Goal: Task Accomplishment & Management: Manage account settings

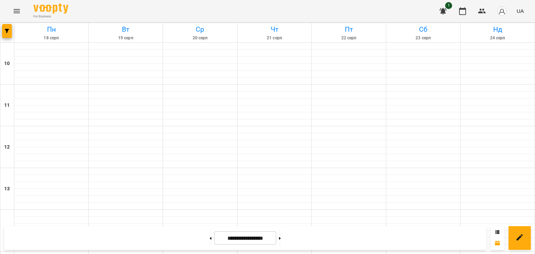
scroll to position [279, 0]
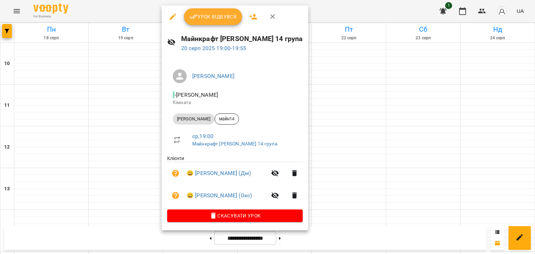
click at [226, 15] on span "Урок відбувся" at bounding box center [213, 17] width 47 height 8
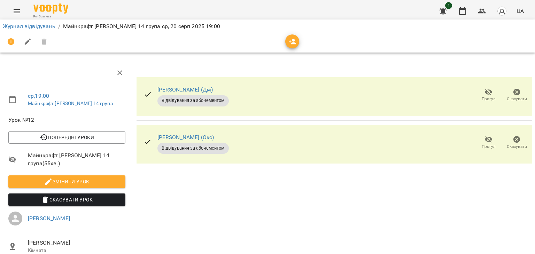
click at [485, 90] on icon "button" at bounding box center [489, 92] width 8 height 8
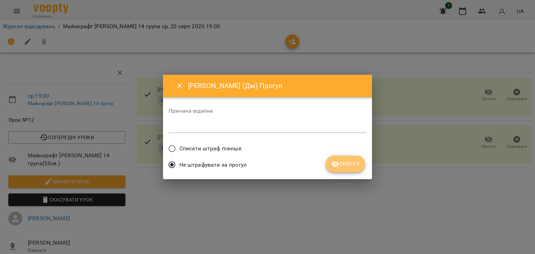
click at [346, 158] on button "Прогул" at bounding box center [345, 164] width 39 height 17
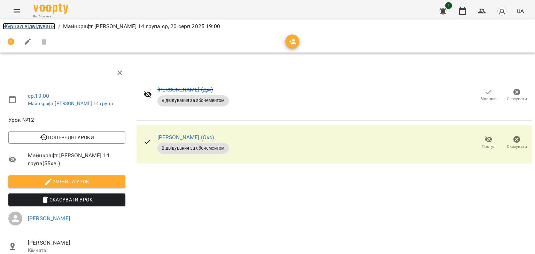
click at [47, 28] on link "Журнал відвідувань" at bounding box center [29, 26] width 53 height 7
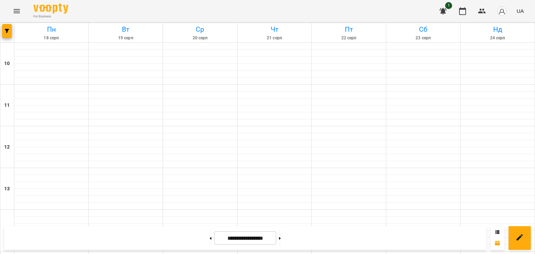
scroll to position [349, 0]
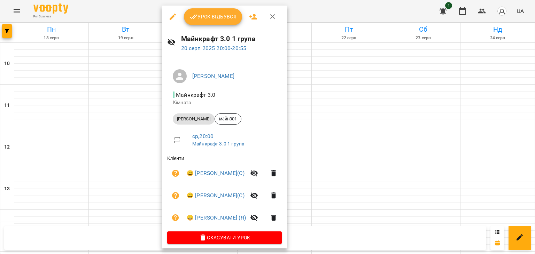
click at [338, 106] on div at bounding box center [267, 127] width 535 height 254
